Goal: Task Accomplishment & Management: Manage account settings

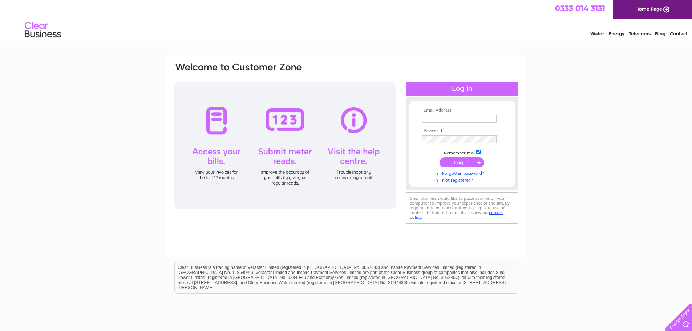
type input "[EMAIL_ADDRESS][DOMAIN_NAME]"
click at [454, 161] on input "submit" at bounding box center [462, 162] width 45 height 10
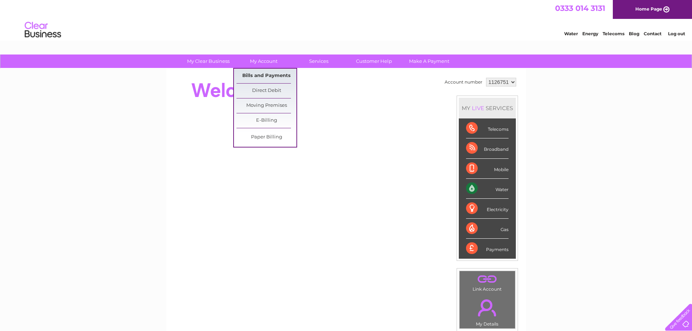
click at [268, 79] on link "Bills and Payments" at bounding box center [266, 76] width 60 height 15
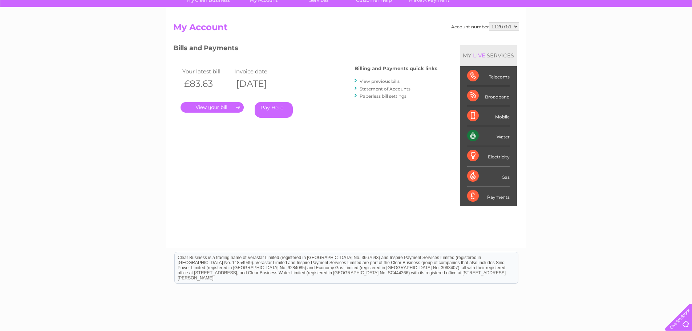
scroll to position [108, 0]
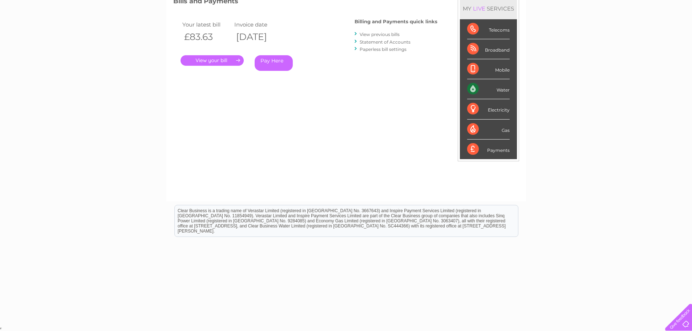
click at [220, 60] on link "." at bounding box center [212, 60] width 63 height 11
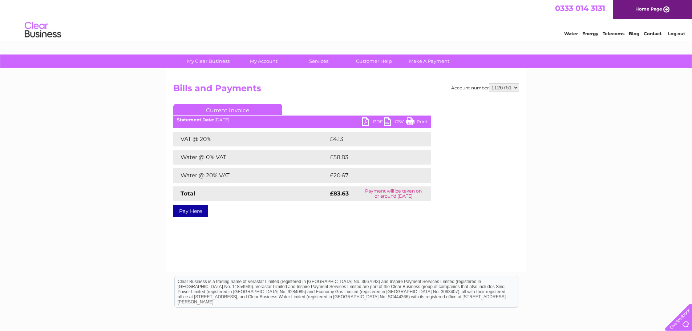
click at [367, 122] on link "PDF" at bounding box center [373, 122] width 22 height 11
